Goal: Find specific page/section: Find specific page/section

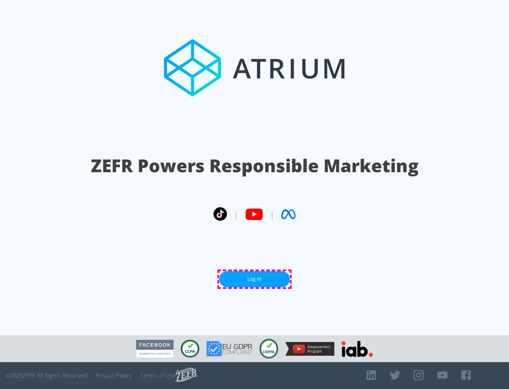
click at [254, 279] on link "Log In" at bounding box center [254, 279] width 71 height 16
